Goal: Check status: Check status

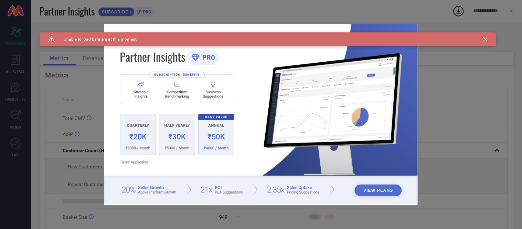
click at [483, 40] on div "Caution Created with Sketch. Unable to load banners at this moment" at bounding box center [268, 39] width 456 height 14
click at [483, 39] on icon at bounding box center [485, 39] width 4 height 4
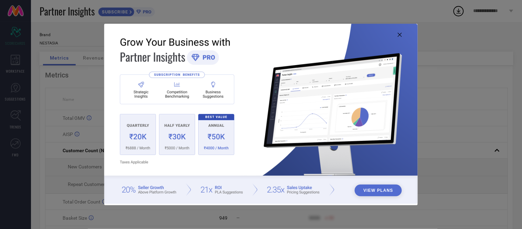
click at [400, 35] on icon at bounding box center [399, 35] width 4 height 4
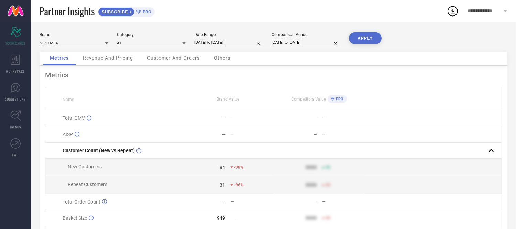
click at [243, 42] on input "[DATE] to [DATE]" at bounding box center [228, 42] width 69 height 7
select select "9"
select select "2025"
select select "10"
select select "2025"
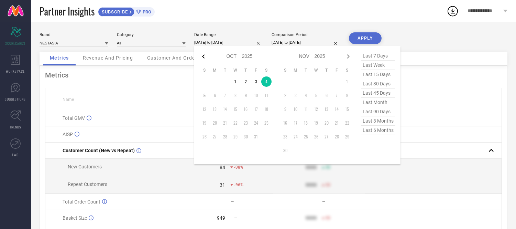
click at [205, 54] on icon at bounding box center [203, 56] width 8 height 8
select select "8"
select select "2025"
select select "9"
select select "2025"
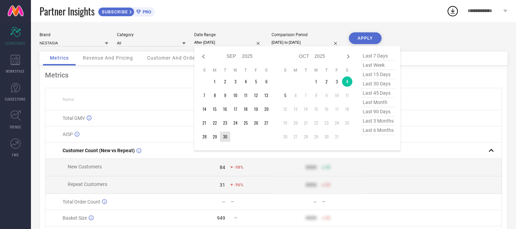
click at [225, 135] on td "30" at bounding box center [225, 136] width 10 height 10
type input "[DATE] to [DATE]"
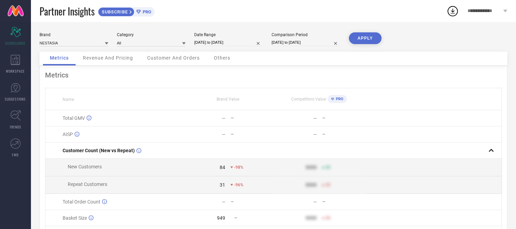
click at [360, 35] on button "APPLY" at bounding box center [365, 38] width 33 height 12
click at [222, 58] on span "Others" at bounding box center [222, 58] width 17 height 6
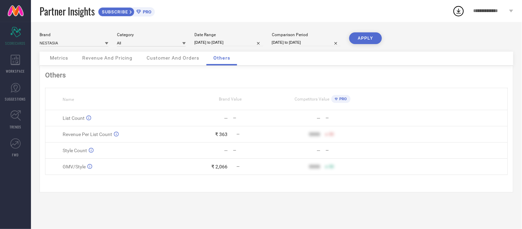
click at [241, 37] on div "Date Range" at bounding box center [228, 34] width 69 height 5
select select "8"
select select "2025"
select select "9"
select select "2025"
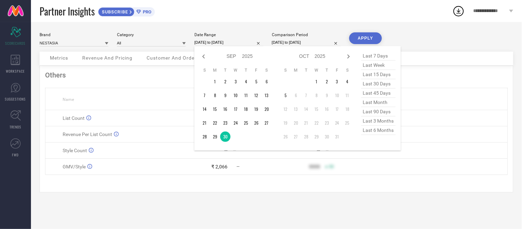
click at [240, 40] on input "[DATE] to [DATE]" at bounding box center [228, 42] width 69 height 7
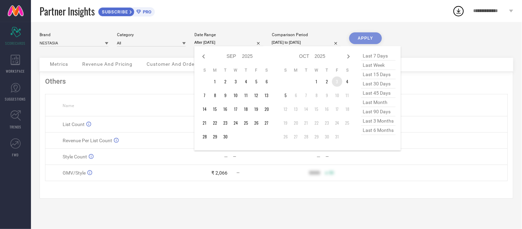
click at [338, 83] on td "3" at bounding box center [337, 81] width 10 height 10
type input "[DATE] to [DATE]"
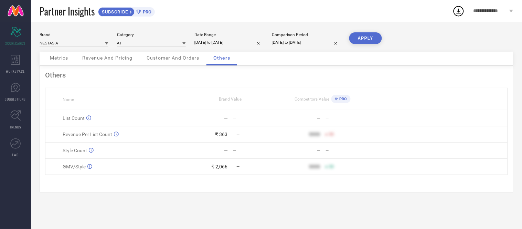
click at [360, 36] on button "APPLY" at bounding box center [365, 38] width 33 height 12
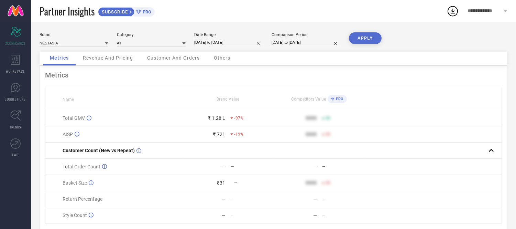
click at [221, 58] on span "Others" at bounding box center [222, 58] width 17 height 6
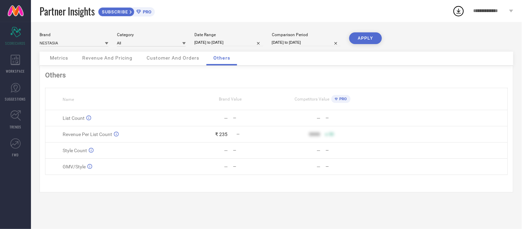
select select "9"
select select "2025"
select select "10"
select select "2025"
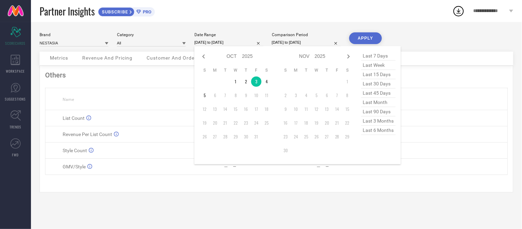
click at [241, 40] on input "[DATE] to [DATE]" at bounding box center [228, 42] width 69 height 7
click at [267, 83] on td "4" at bounding box center [266, 81] width 10 height 10
type input "[DATE] to [DATE]"
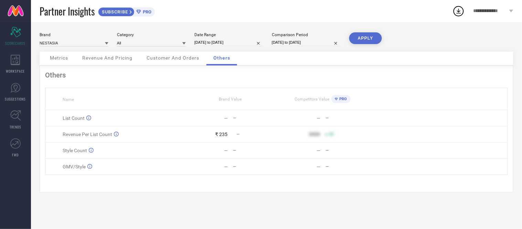
click at [359, 33] on button "APPLY" at bounding box center [365, 38] width 33 height 12
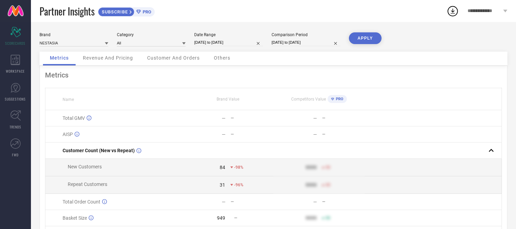
click at [223, 55] on span "Others" at bounding box center [222, 58] width 17 height 6
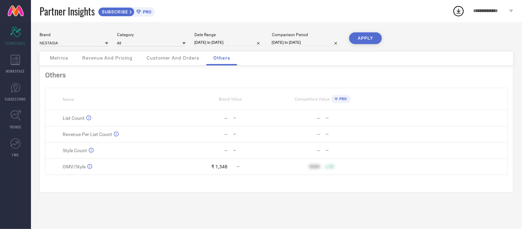
select select "9"
select select "2025"
select select "10"
select select "2025"
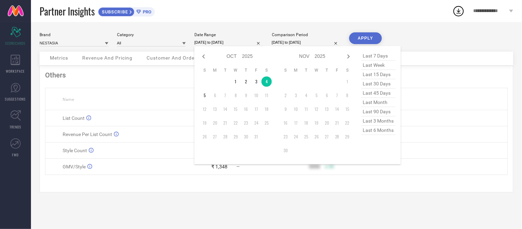
click at [220, 39] on input "[DATE] to [DATE]" at bounding box center [228, 42] width 69 height 7
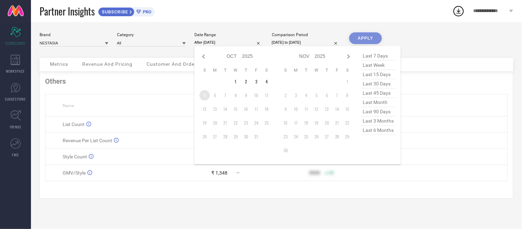
click at [206, 92] on td "5" at bounding box center [204, 95] width 10 height 10
type input "[DATE] to [DATE]"
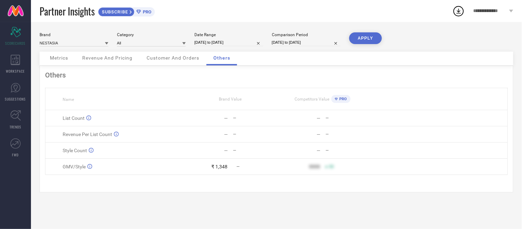
click at [356, 35] on button "APPLY" at bounding box center [365, 38] width 33 height 12
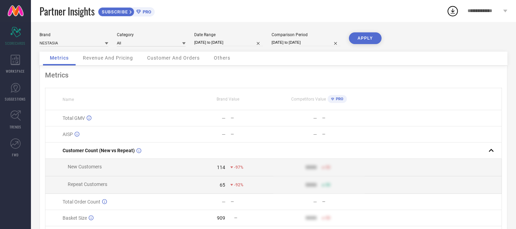
click at [226, 58] on span "Others" at bounding box center [222, 58] width 17 height 6
